Goal: Task Accomplishment & Management: Use online tool/utility

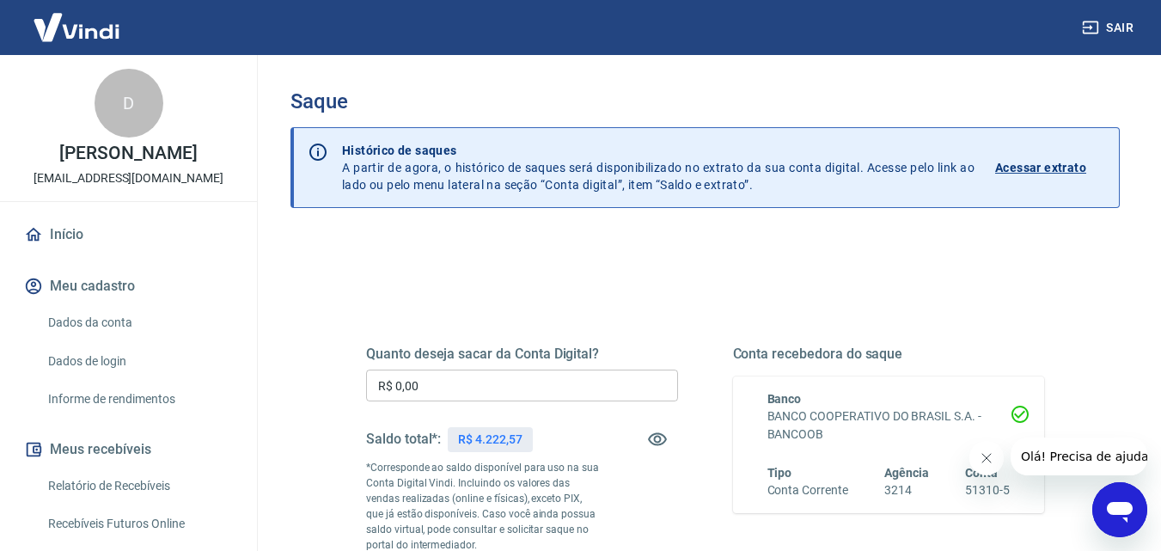
scroll to position [86, 0]
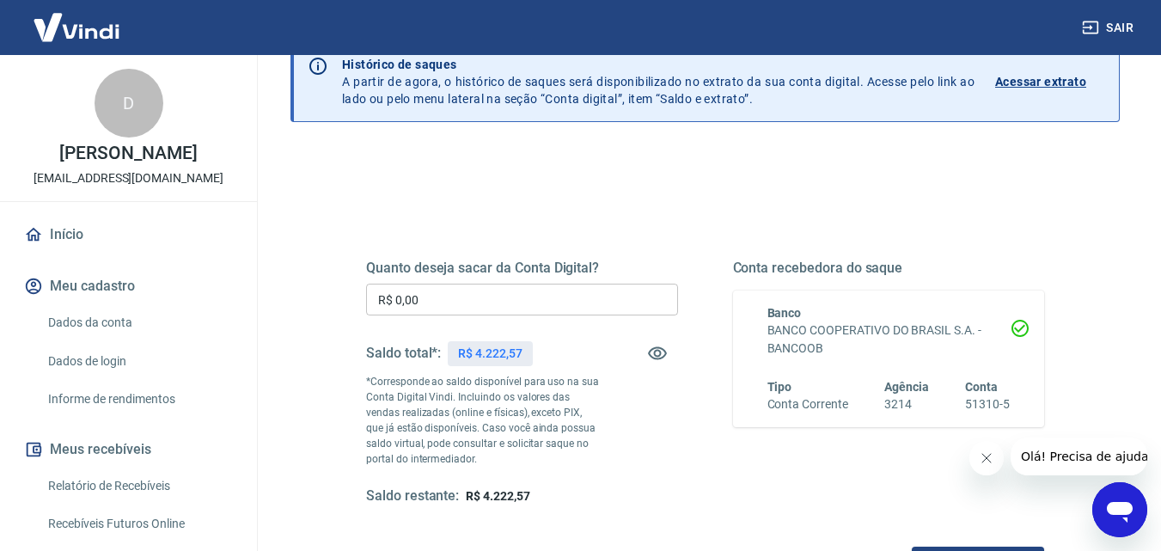
click at [430, 307] on input "R$ 0,00" at bounding box center [522, 299] width 312 height 32
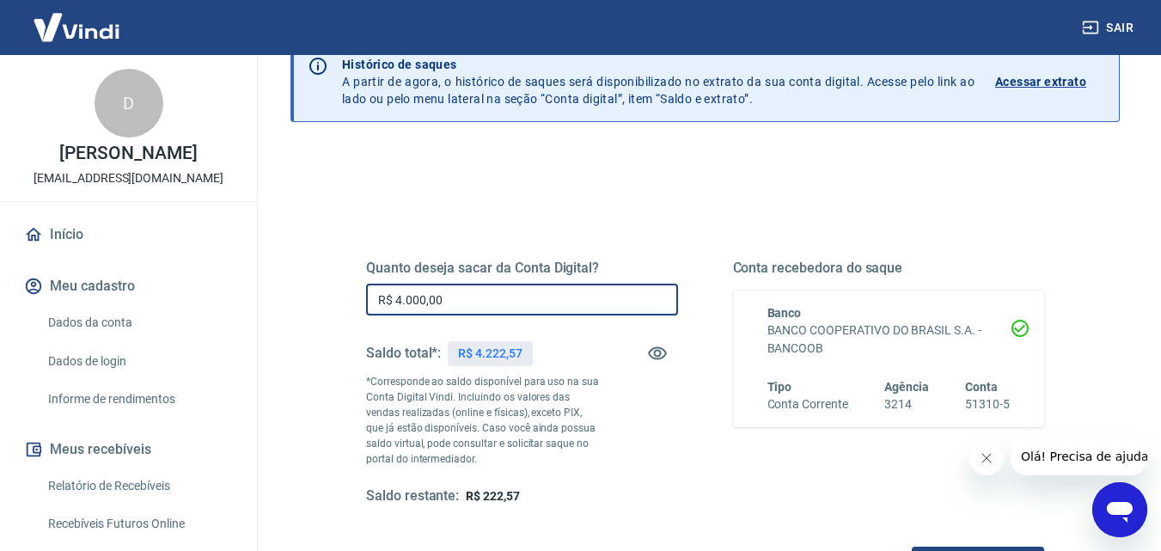
type input "R$ 4.000,00"
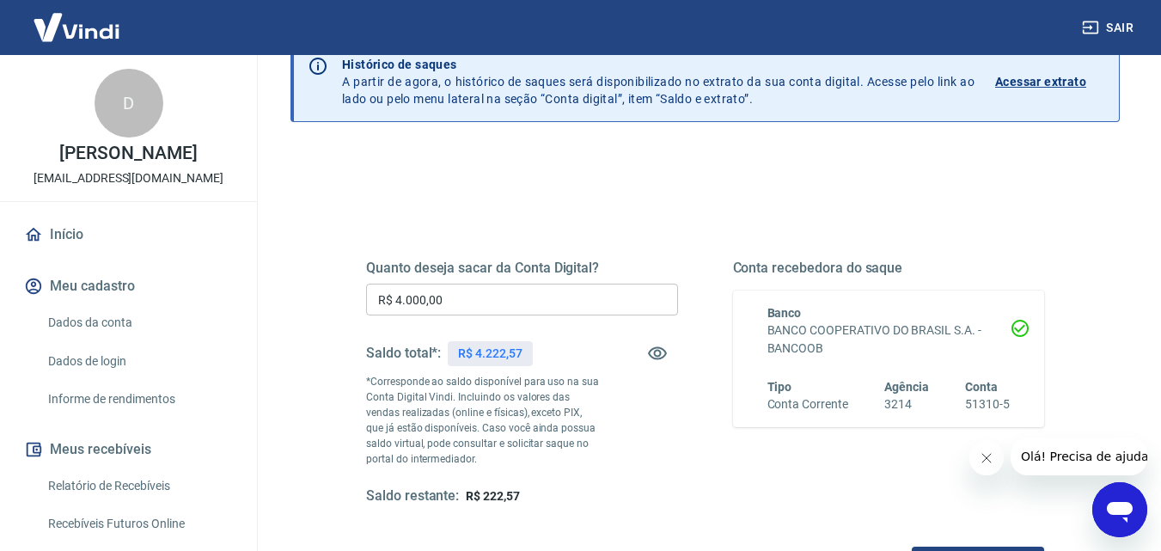
click at [649, 401] on div "Quanto deseja sacar da Conta Digital? R$ 4.000,00 ​ Saldo total*: R$ 4.222,57 *…" at bounding box center [522, 382] width 312 height 246
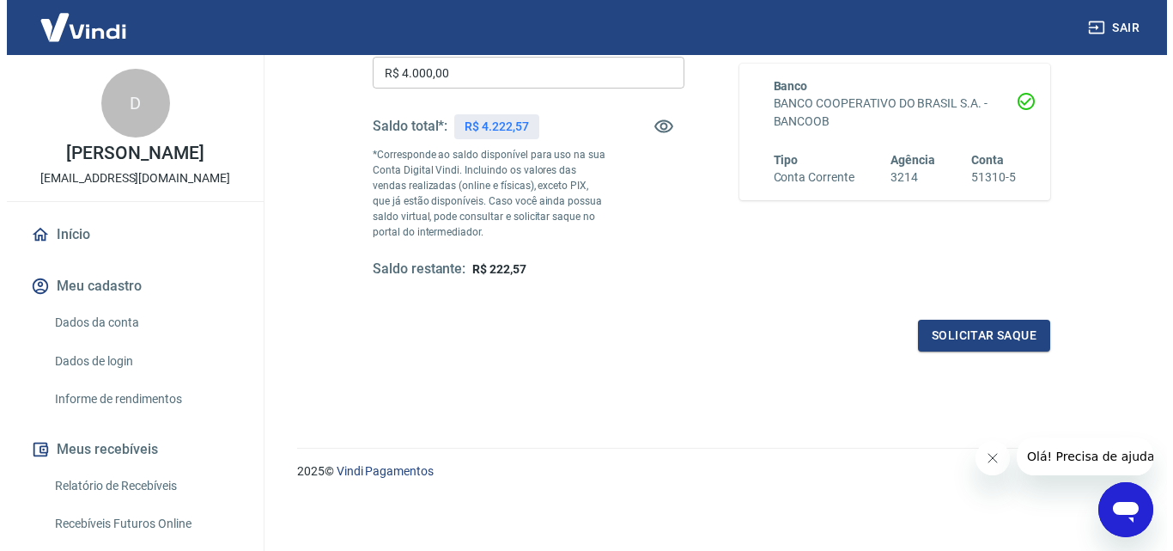
scroll to position [314, 0]
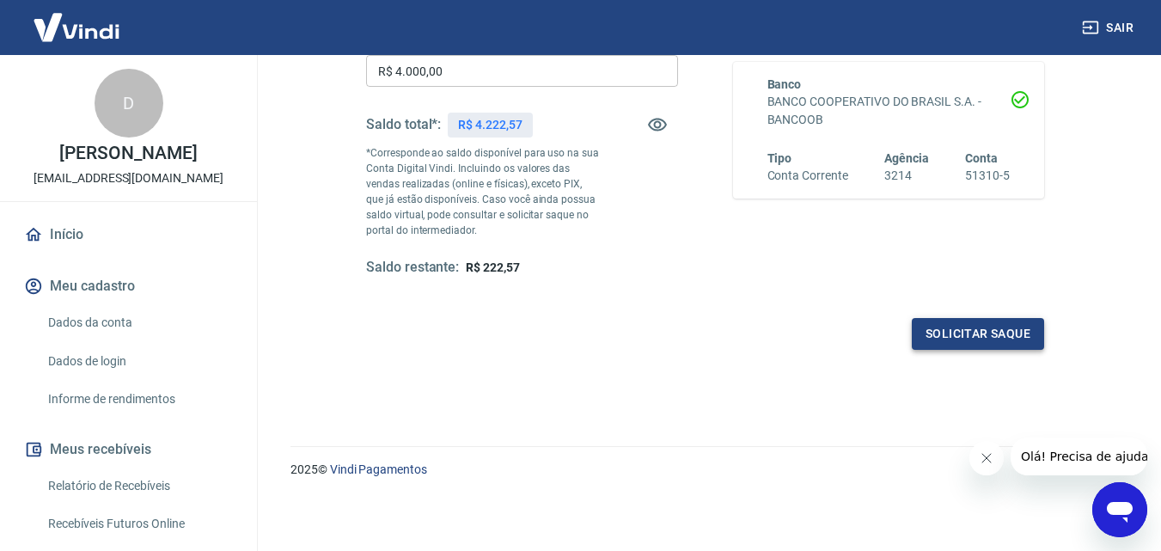
click at [939, 335] on button "Solicitar saque" at bounding box center [977, 334] width 132 height 32
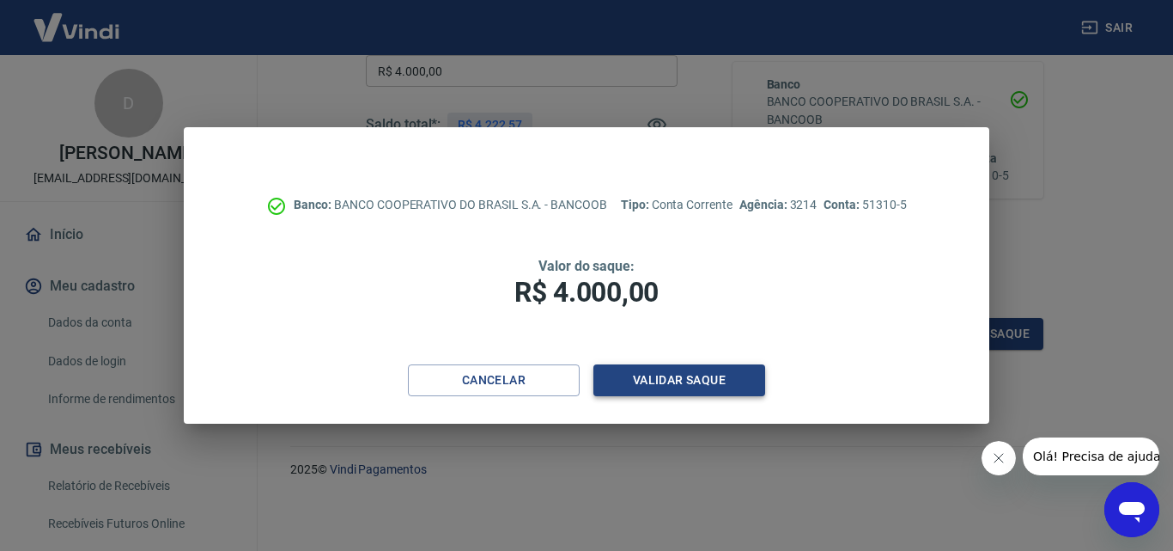
click at [677, 377] on button "Validar saque" at bounding box center [680, 380] width 172 height 32
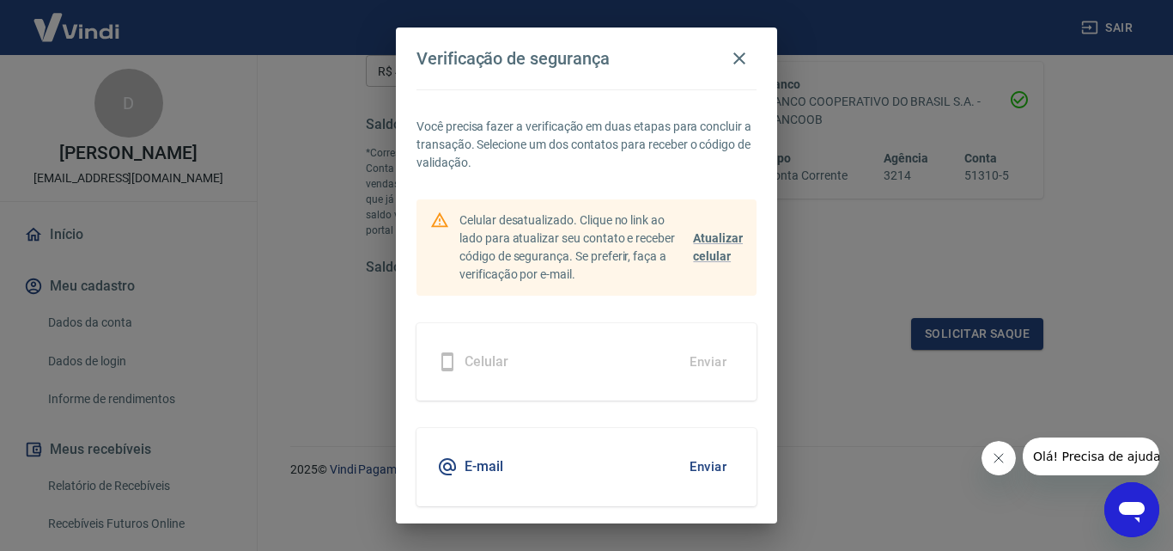
click at [532, 456] on div "E-mail Enviar" at bounding box center [587, 466] width 340 height 77
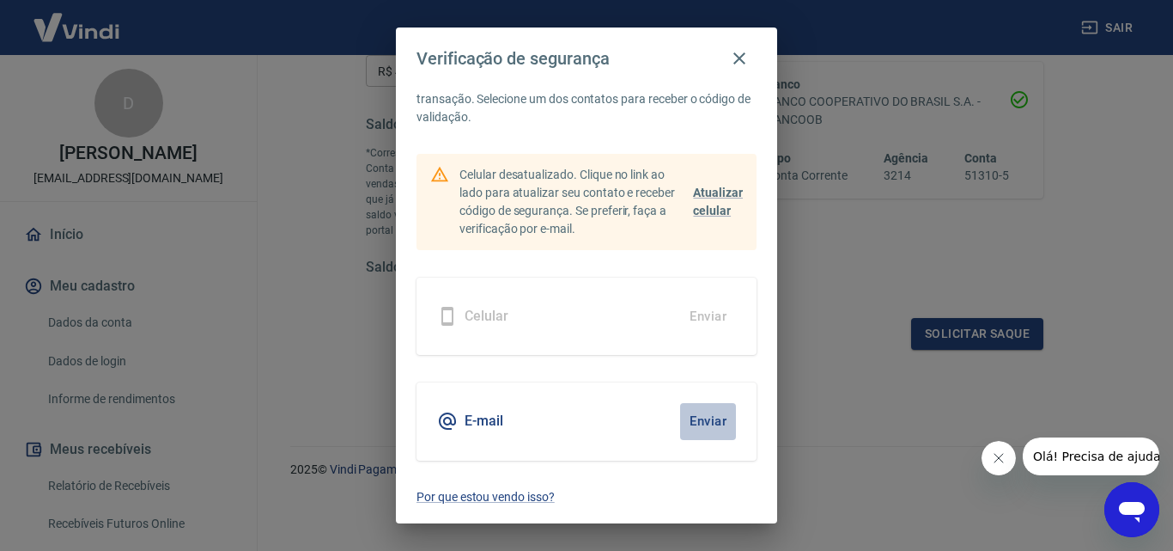
click at [687, 403] on button "Enviar" at bounding box center [708, 421] width 56 height 36
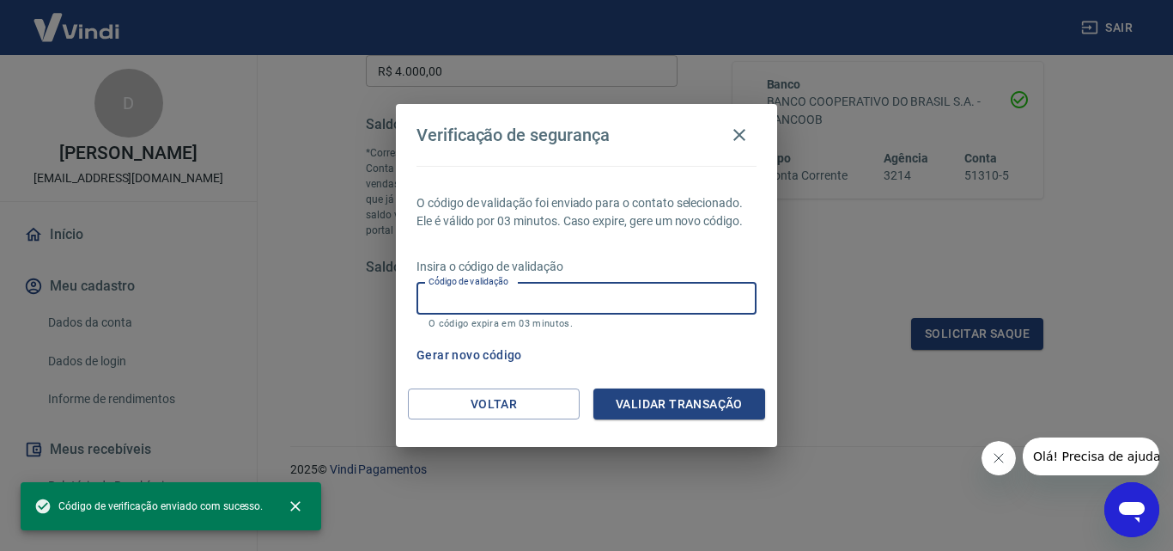
click at [588, 301] on input "Código de validação" at bounding box center [587, 299] width 340 height 32
paste input "506296"
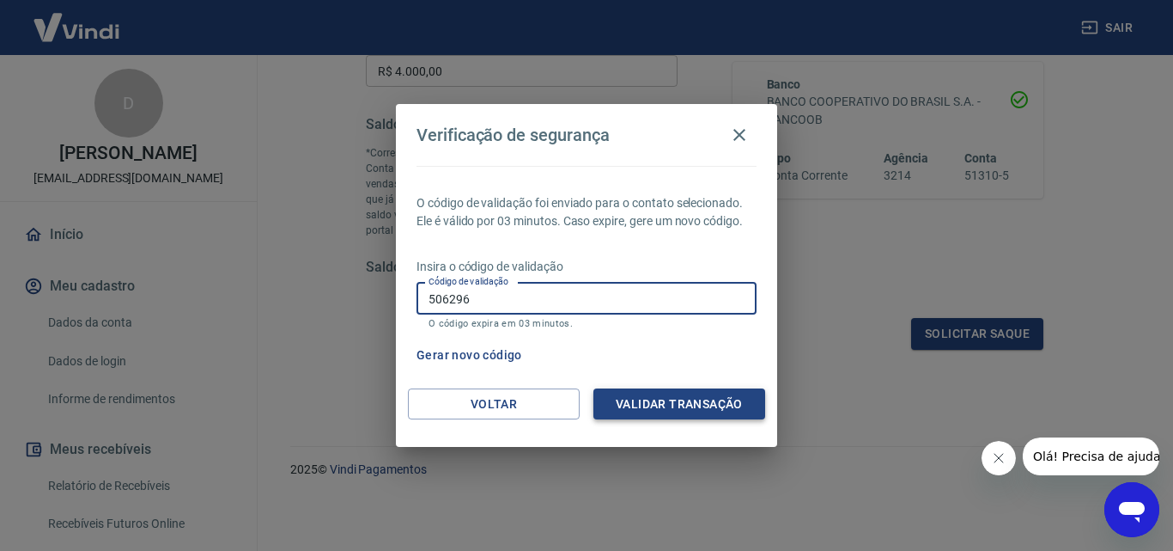
type input "506296"
click at [632, 400] on button "Validar transação" at bounding box center [680, 404] width 172 height 32
